Goal: Transaction & Acquisition: Purchase product/service

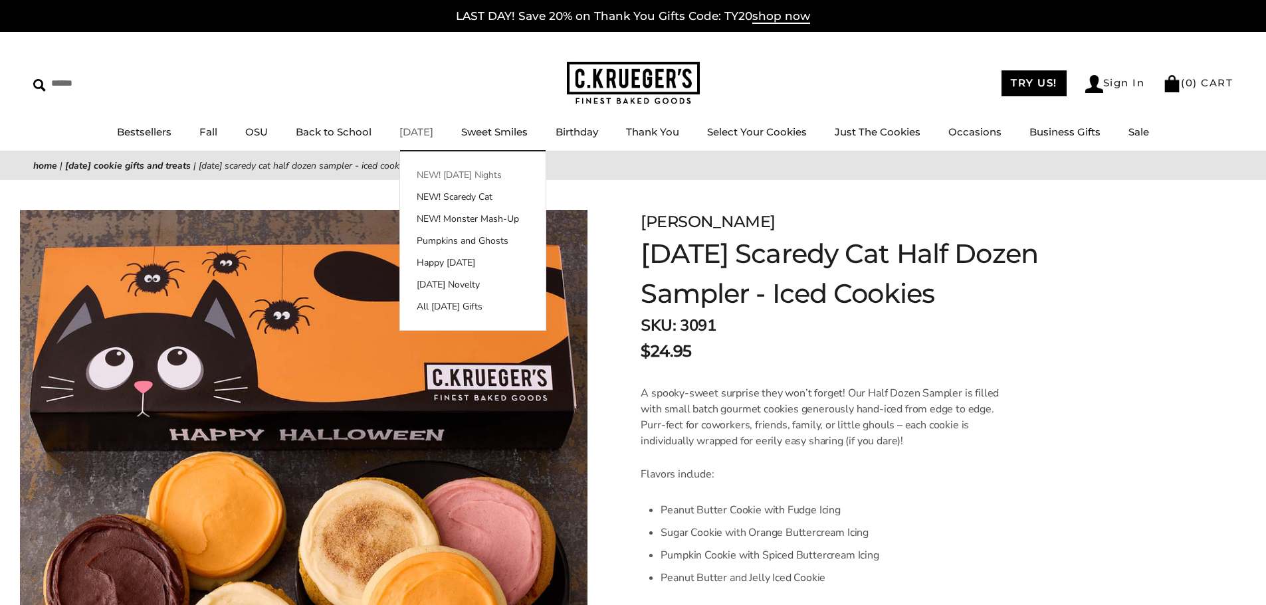
click at [415, 170] on link "NEW! [DATE] Nights" at bounding box center [473, 175] width 146 height 14
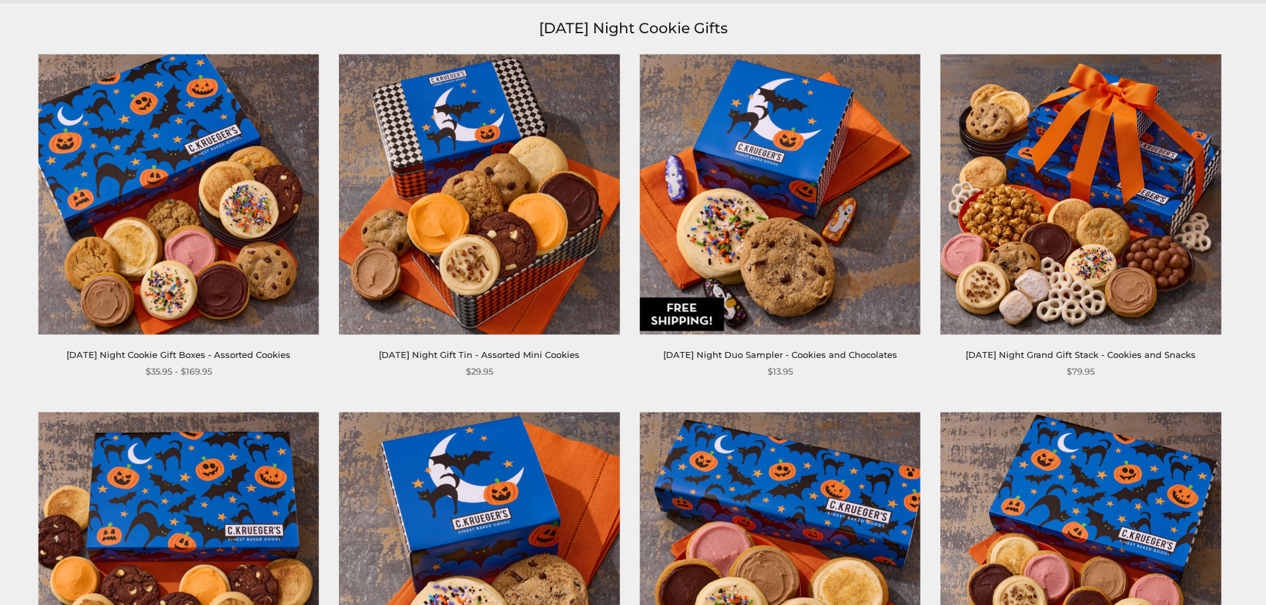
scroll to position [133, 0]
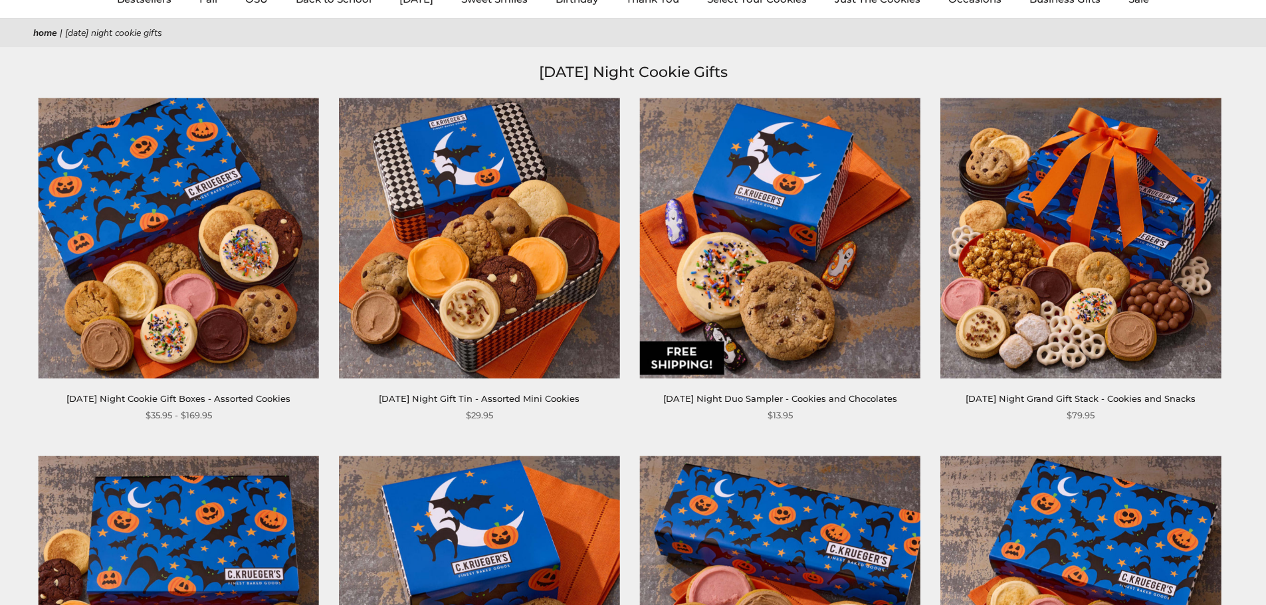
click at [179, 250] on img at bounding box center [179, 238] width 280 height 280
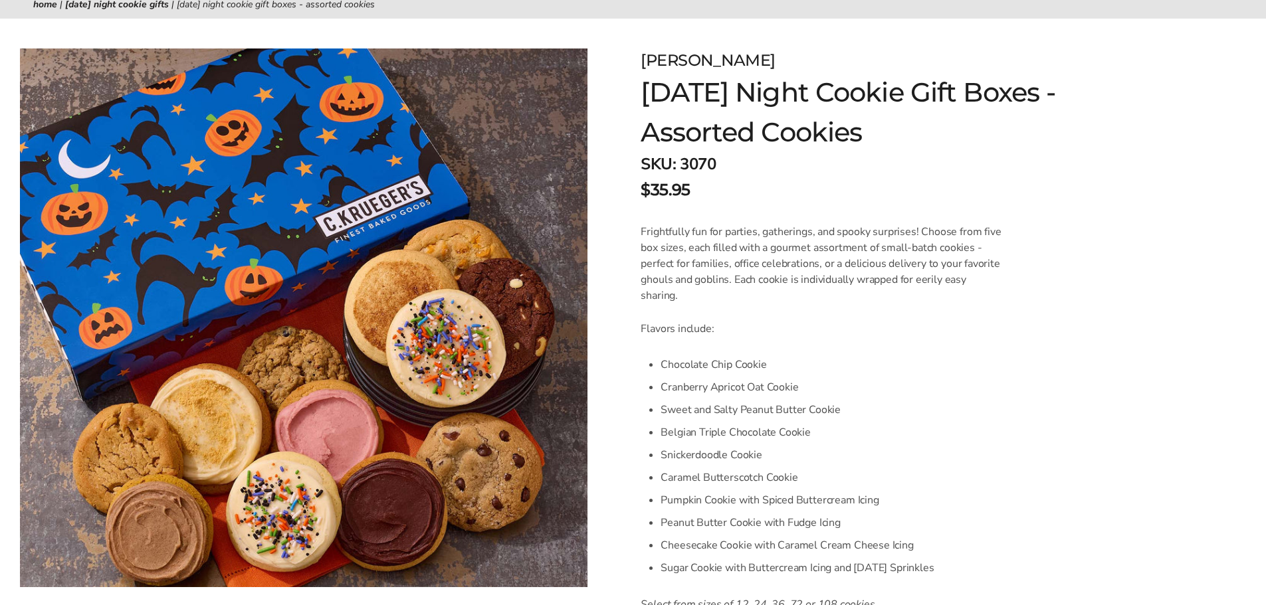
scroll to position [199, 0]
